Goal: Information Seeking & Learning: Learn about a topic

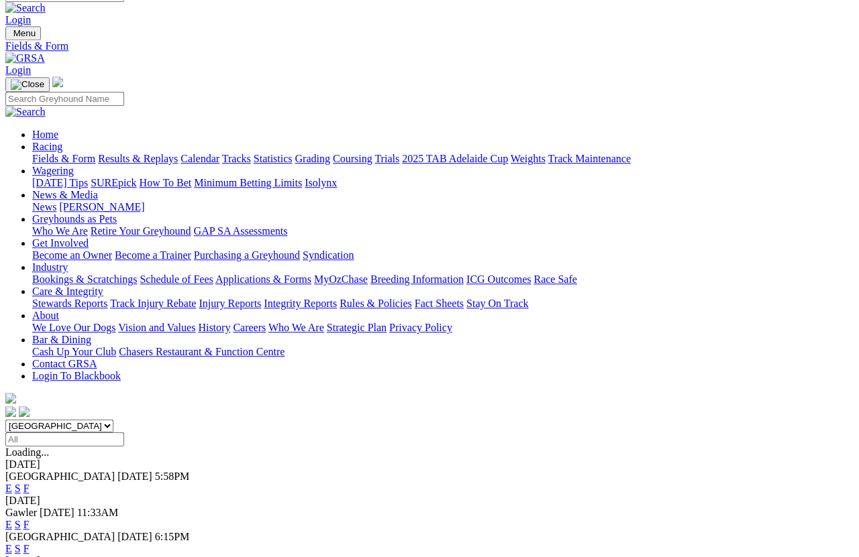
scroll to position [17, 0]
click at [30, 519] on link "F" at bounding box center [26, 524] width 6 height 11
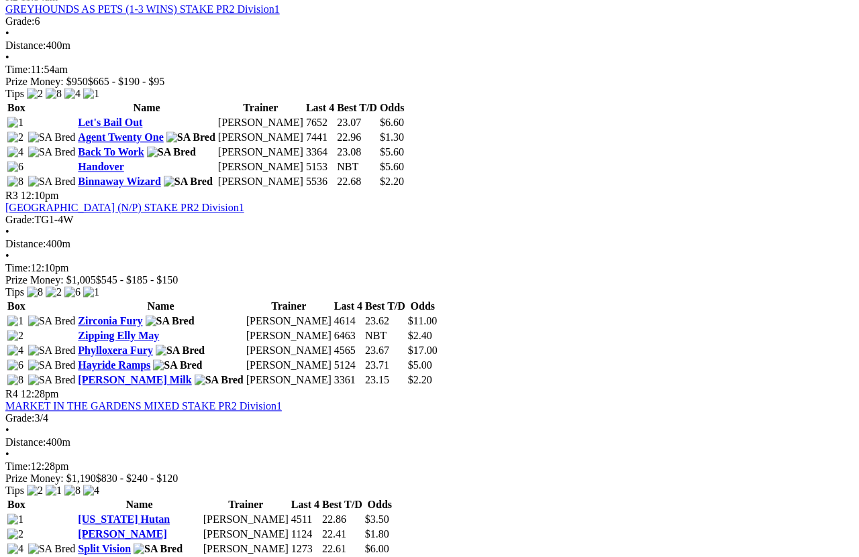
scroll to position [867, 0]
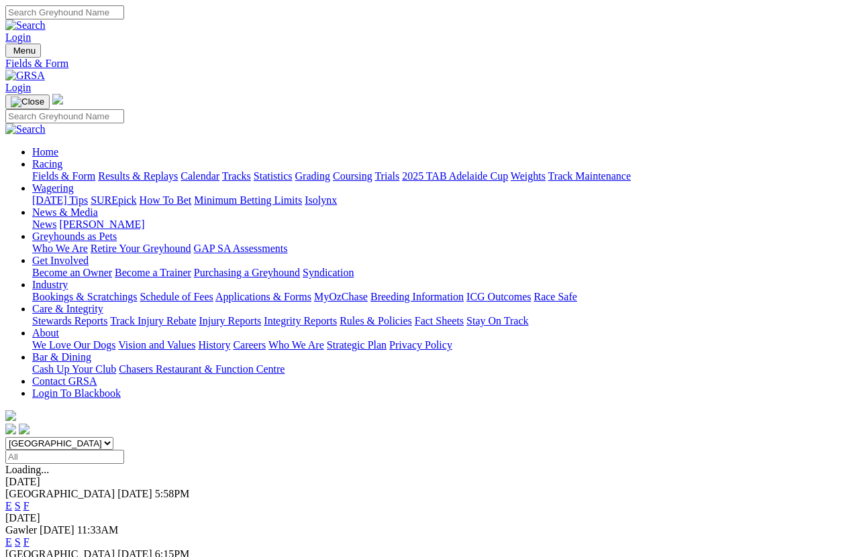
scroll to position [9, 0]
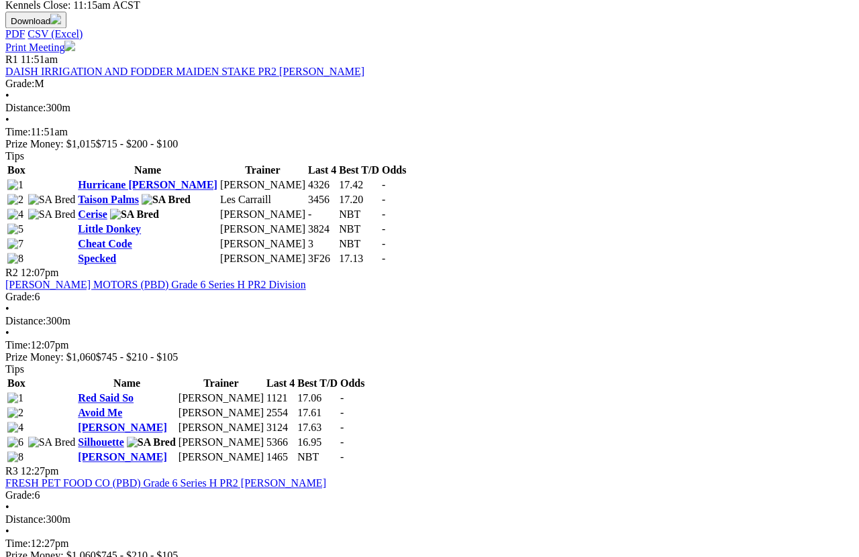
scroll to position [607, 0]
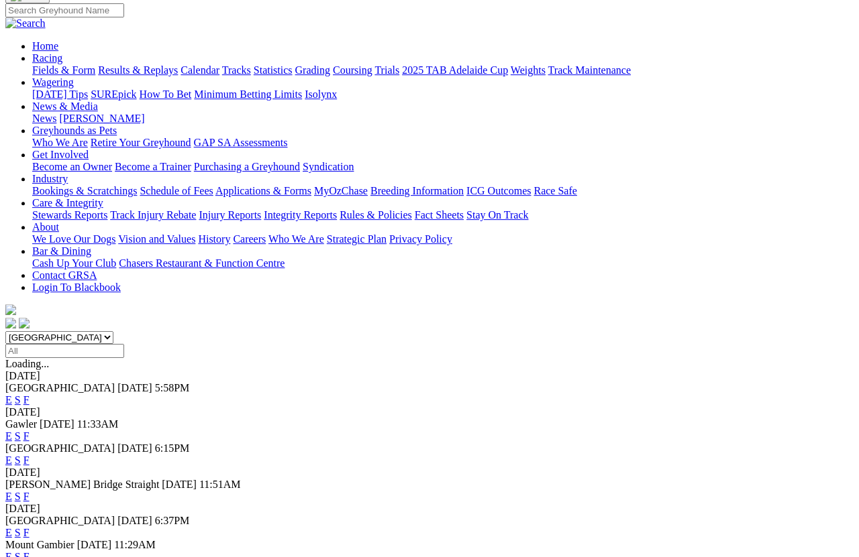
scroll to position [107, 0]
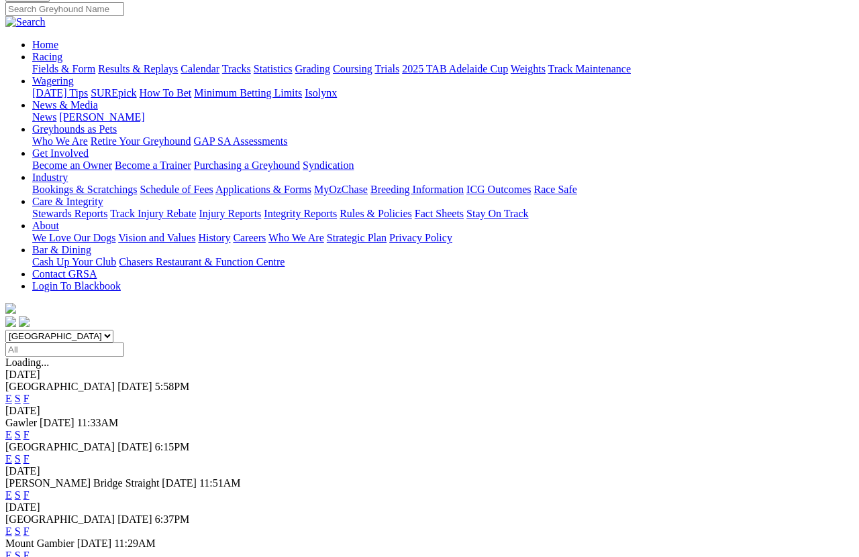
click at [30, 496] on link "F" at bounding box center [26, 531] width 6 height 11
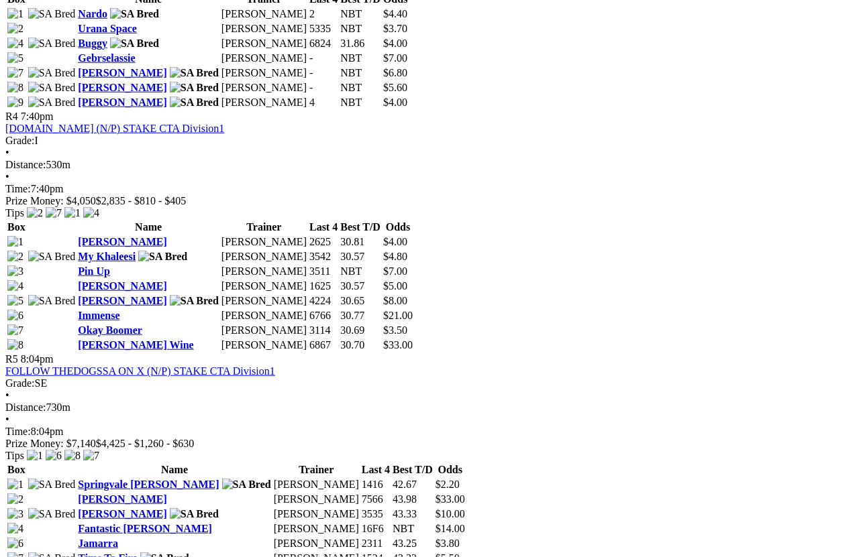
scroll to position [1297, 0]
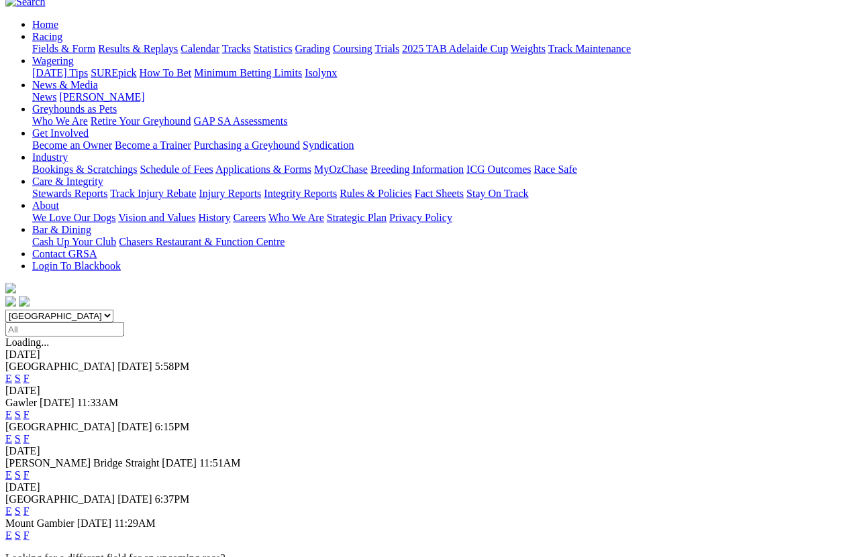
scroll to position [128, 0]
click at [30, 496] on link "F" at bounding box center [26, 534] width 6 height 11
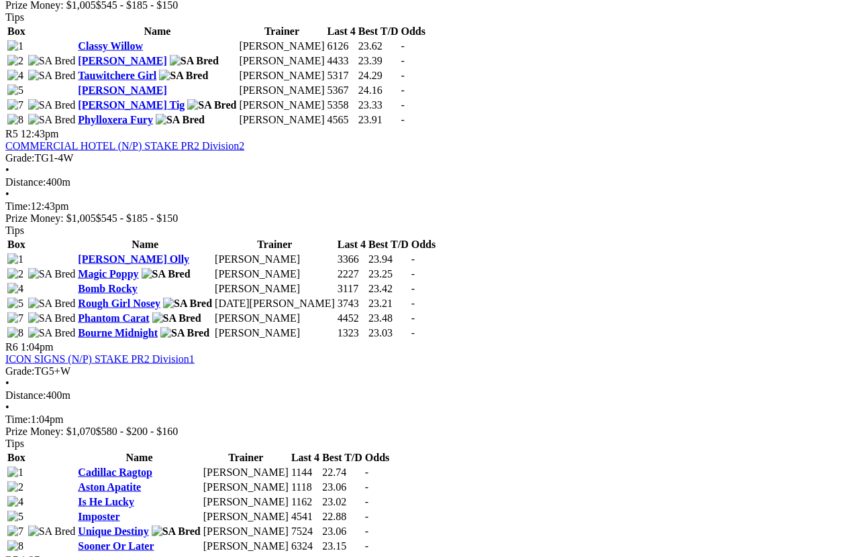
scroll to position [1470, 0]
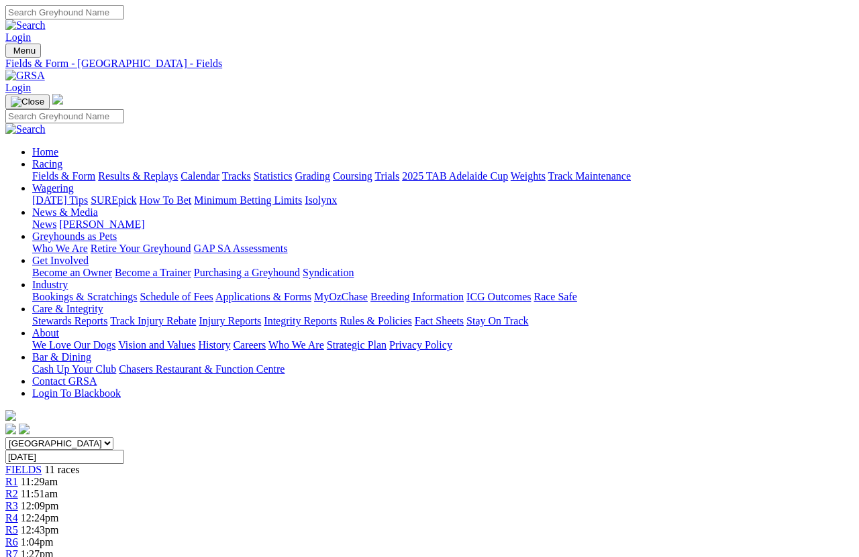
scroll to position [9, 0]
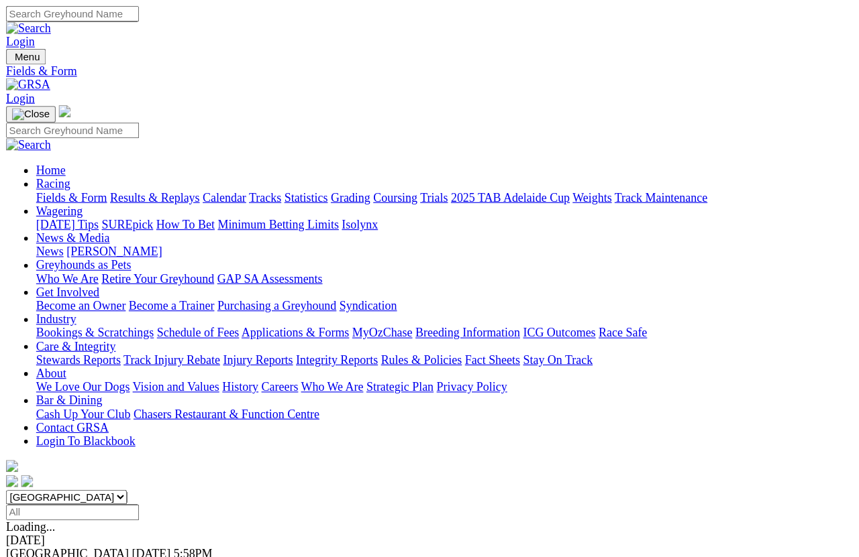
scroll to position [9, 0]
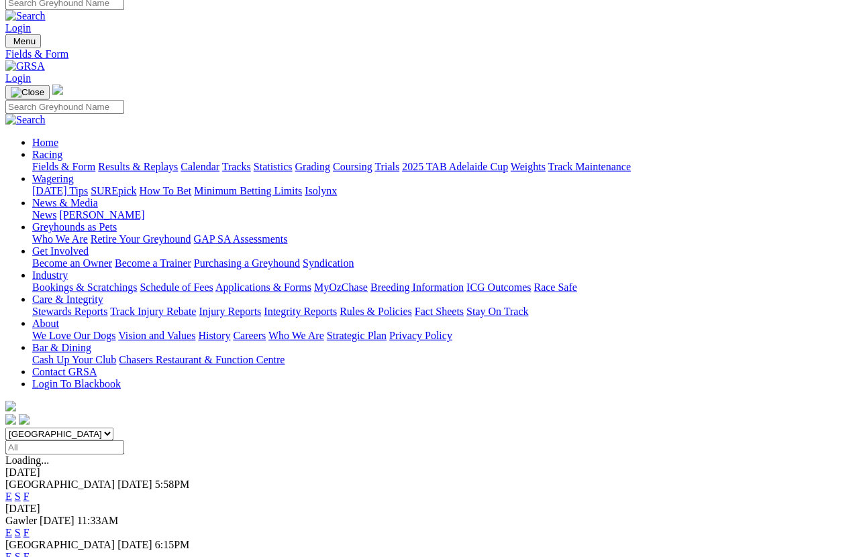
click at [30, 491] on link "F" at bounding box center [26, 496] width 6 height 11
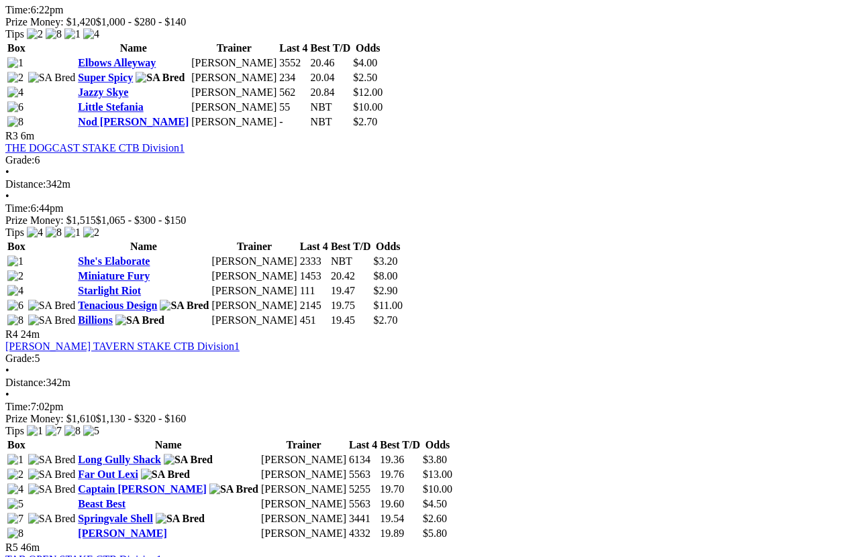
scroll to position [930, 0]
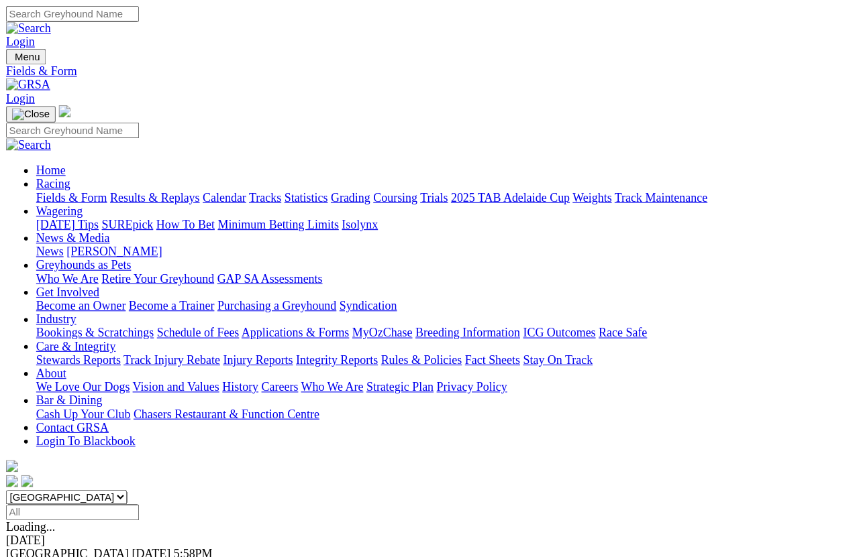
scroll to position [9, 0]
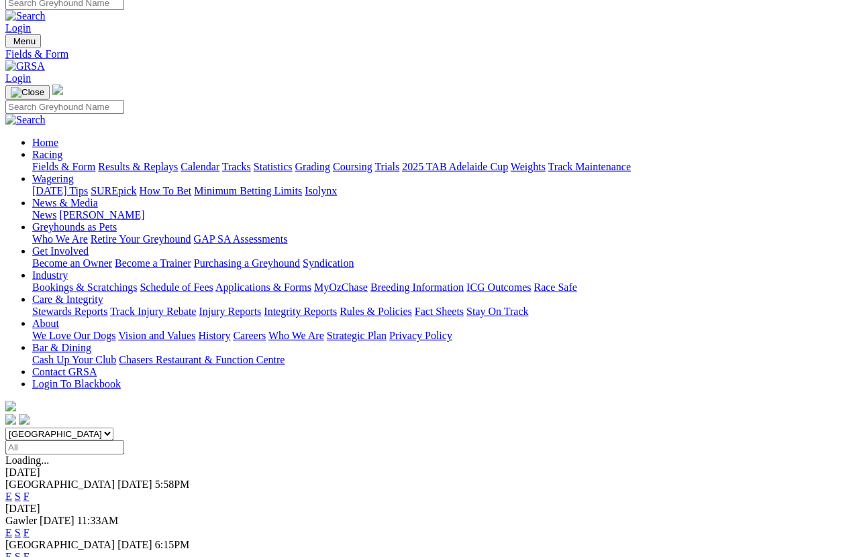
click at [30, 496] on link "F" at bounding box center [26, 556] width 6 height 11
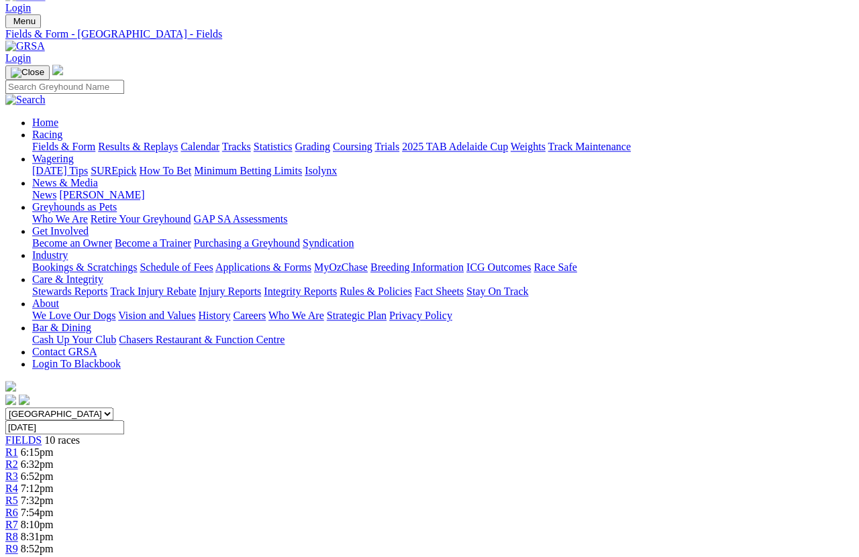
scroll to position [30, 0]
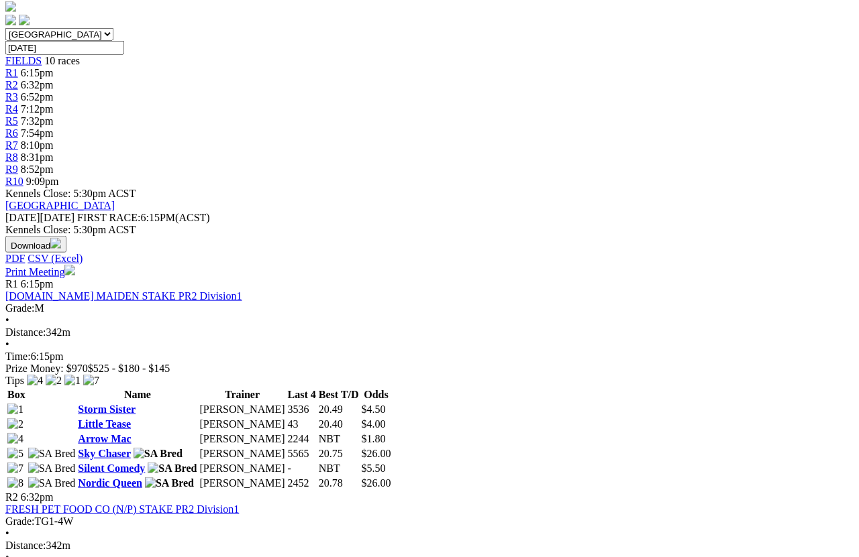
scroll to position [409, 0]
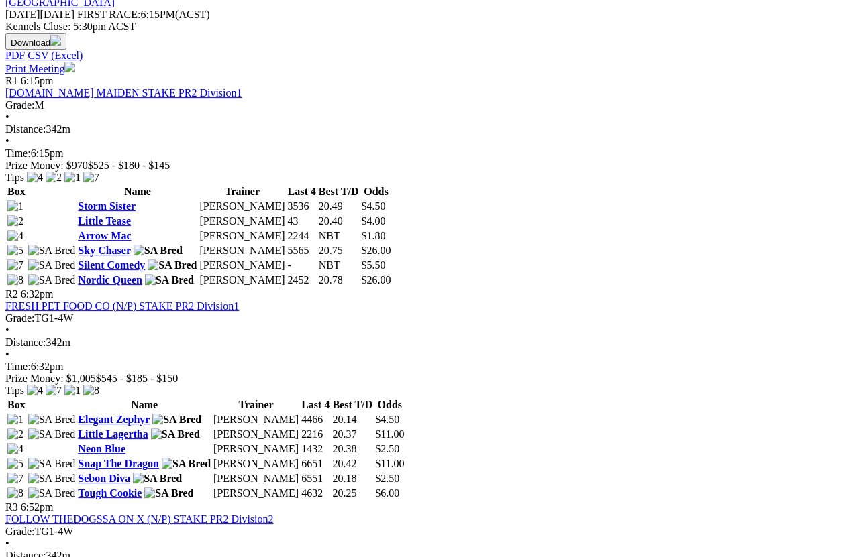
scroll to position [612, 0]
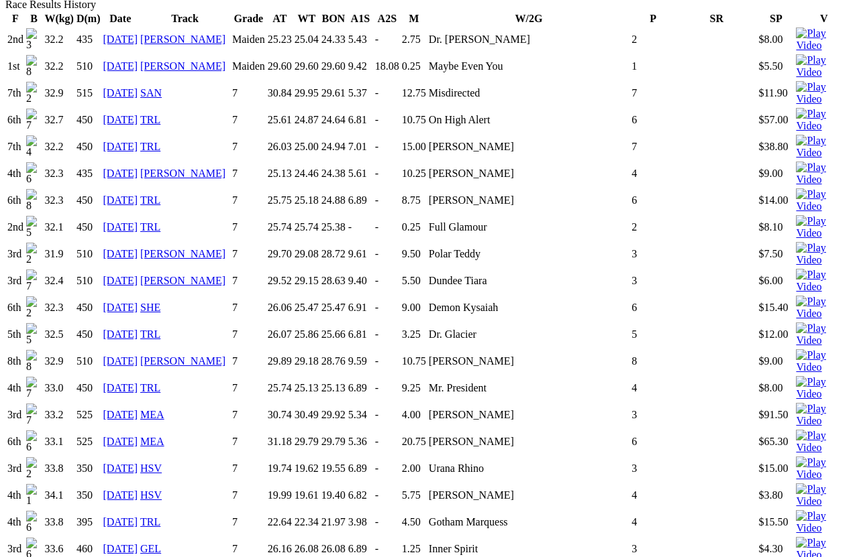
scroll to position [973, 0]
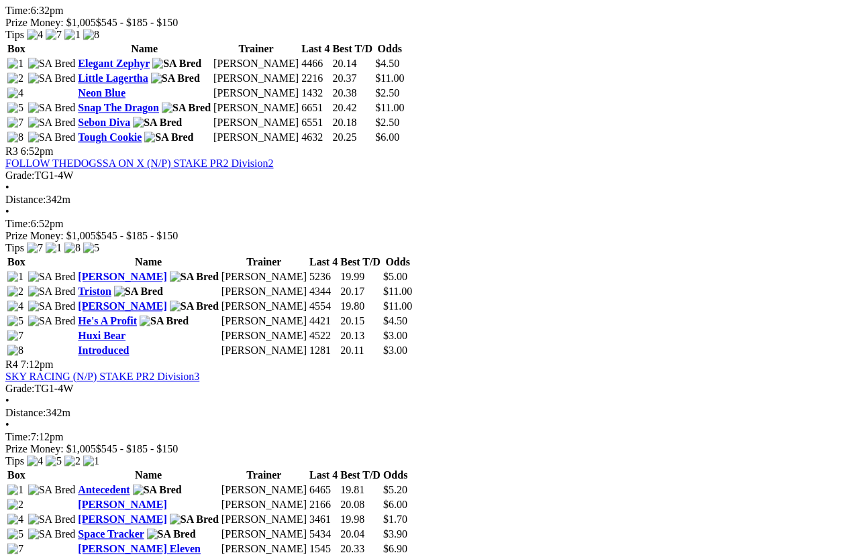
scroll to position [968, 0]
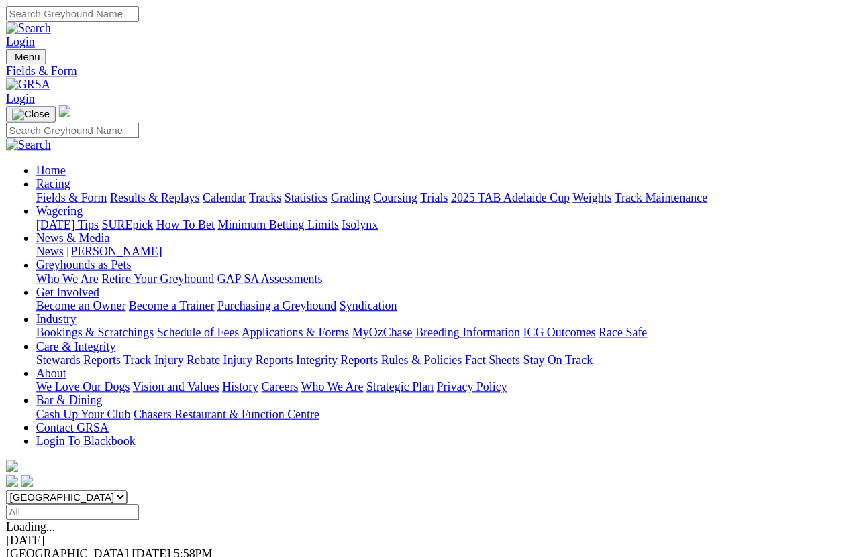
scroll to position [9, 0]
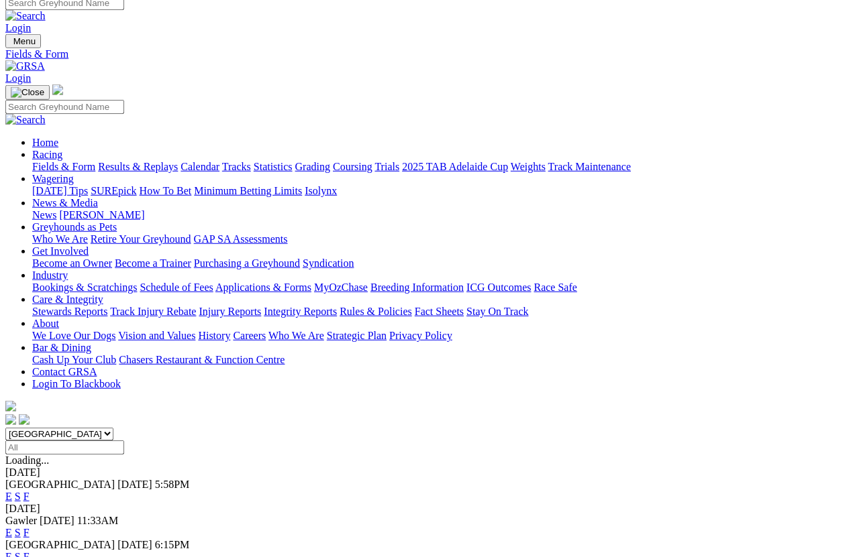
click at [103, 294] on link "Care & Integrity" at bounding box center [67, 299] width 71 height 11
click at [337, 306] on link "Integrity Reports" at bounding box center [300, 311] width 73 height 11
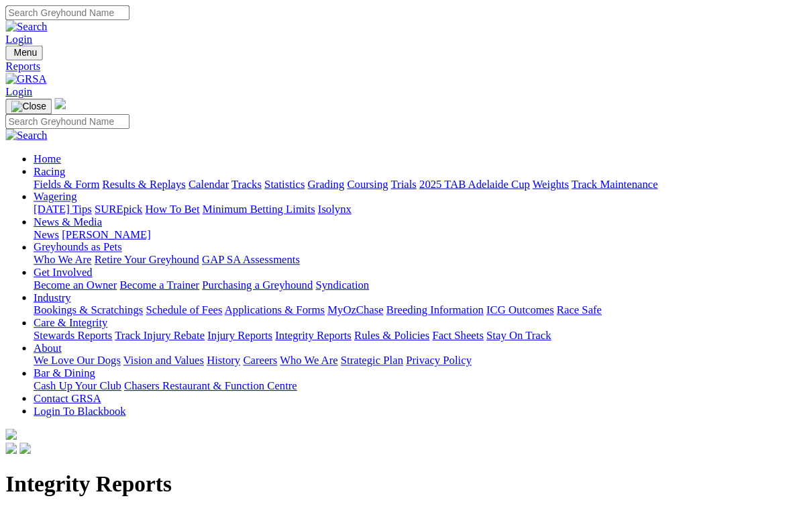
scroll to position [3, 0]
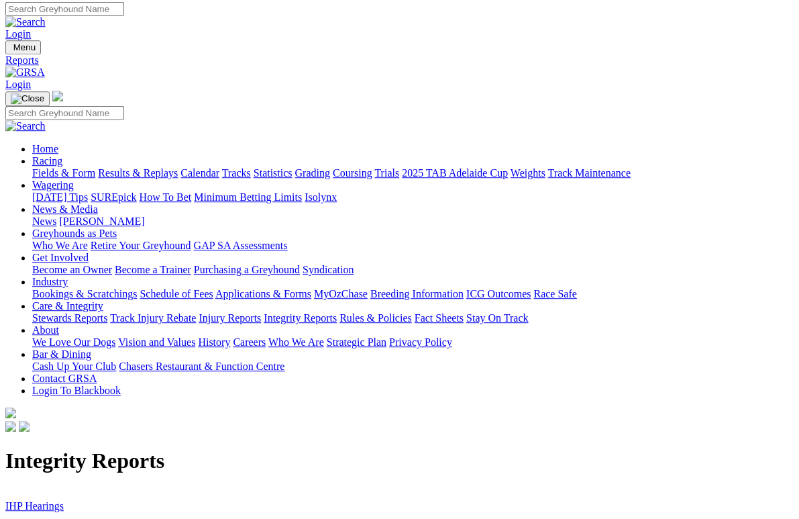
scroll to position [3, 0]
click at [44, 500] on link "IHP Hearings" at bounding box center [34, 505] width 58 height 11
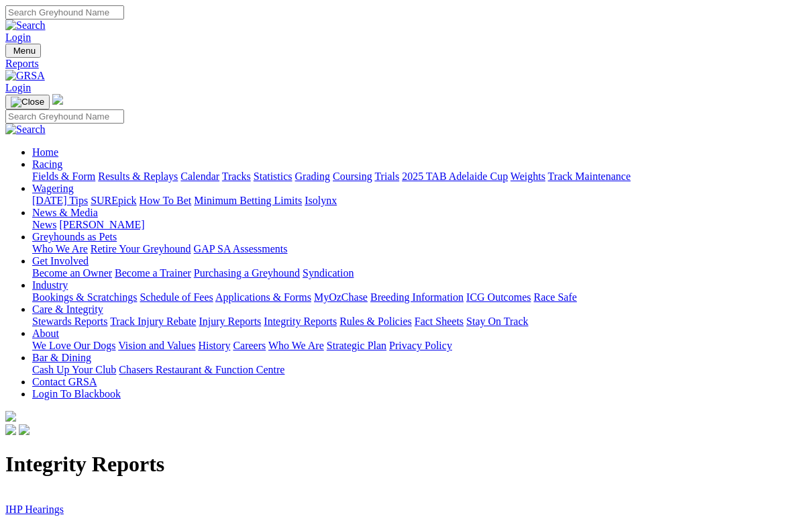
scroll to position [3, 0]
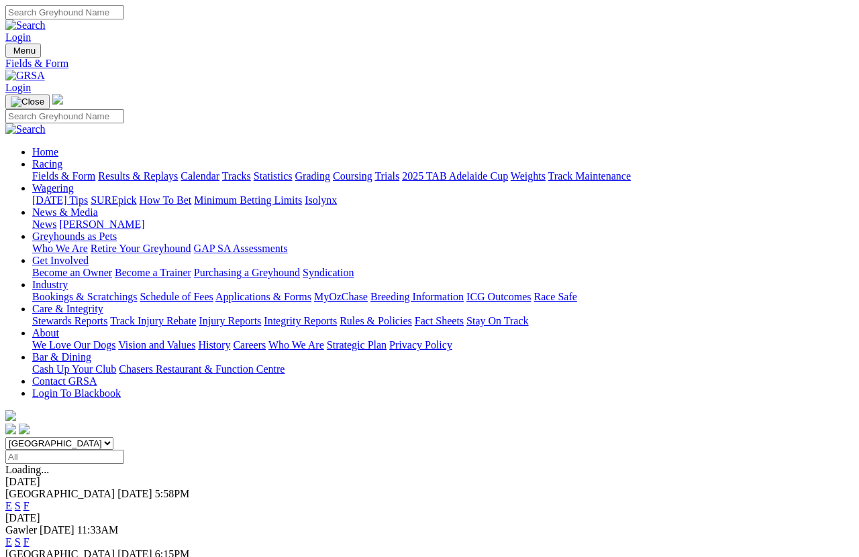
scroll to position [9, 0]
